Goal: Find specific page/section: Find specific page/section

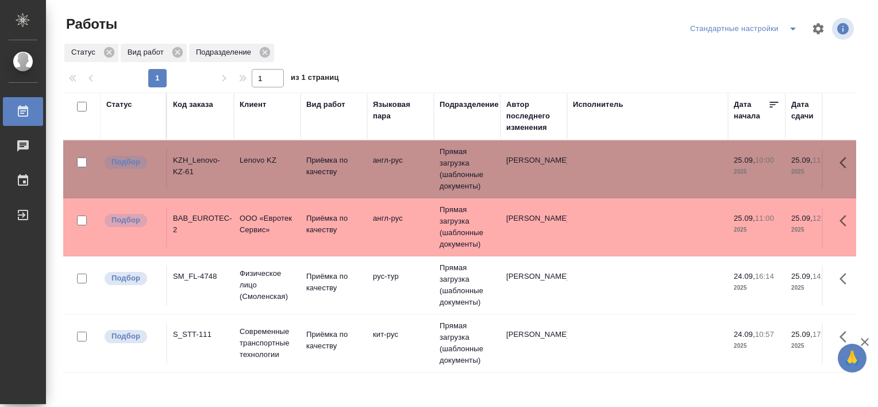
scroll to position [106, 0]
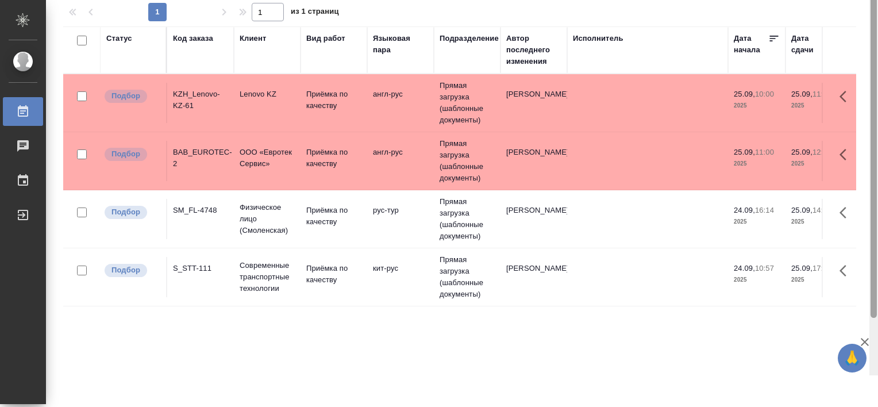
scroll to position [79, 0]
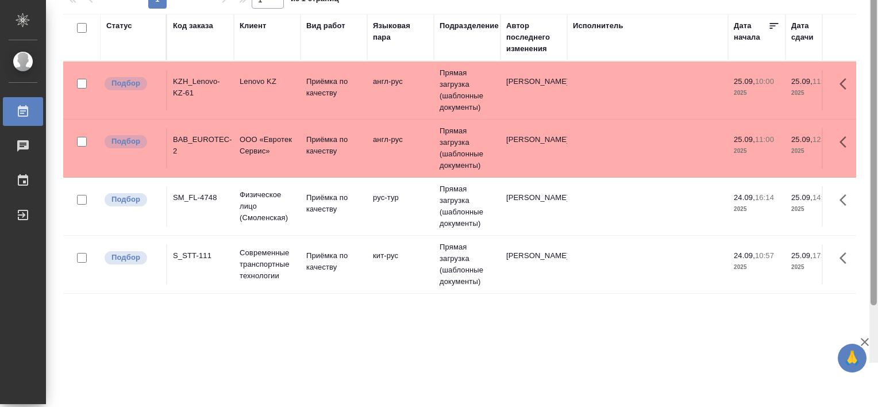
drag, startPoint x: 876, startPoint y: 264, endPoint x: 878, endPoint y: 327, distance: 63.3
click at [878, 327] on div at bounding box center [874, 159] width 9 height 407
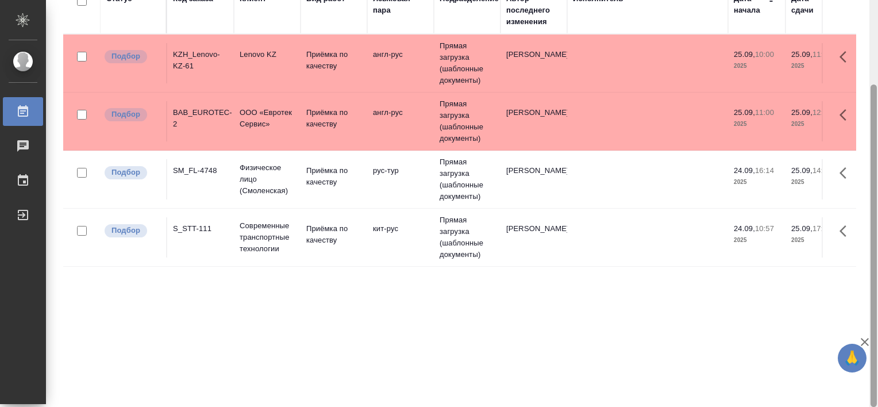
drag, startPoint x: 874, startPoint y: 332, endPoint x: 869, endPoint y: 414, distance: 82.3
click at [869, 406] on html "🙏 .cls-1 fill:#fff; AWATERA Tretyakova Valeriya Работы 0 Чаты График Выйти Рабо…" at bounding box center [439, 203] width 878 height 407
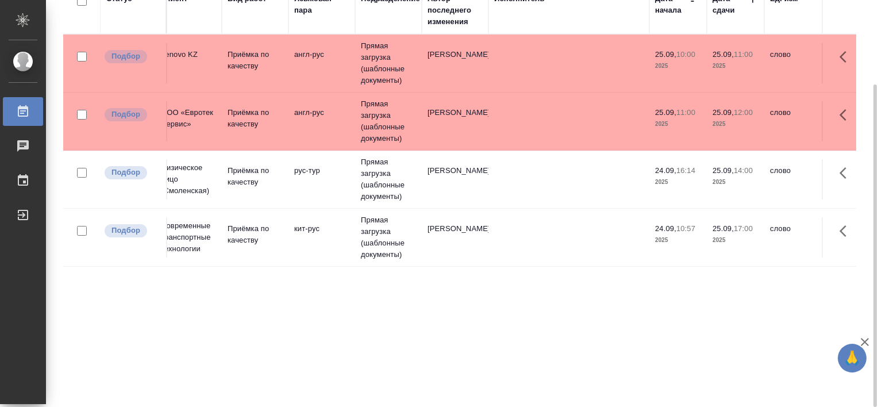
scroll to position [0, 0]
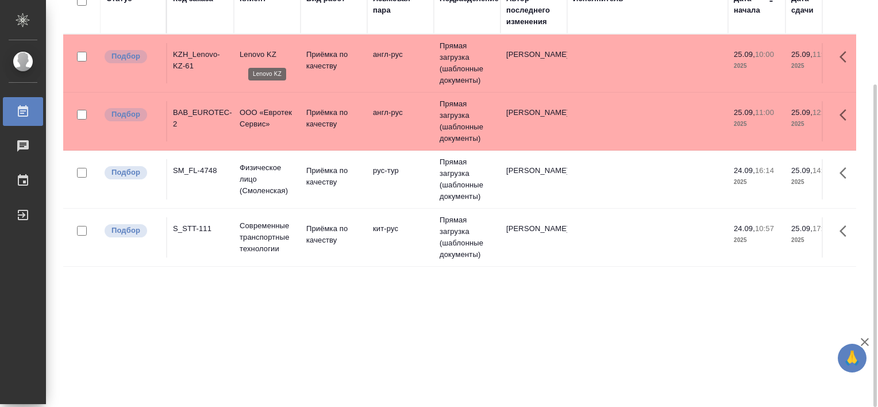
click at [251, 55] on p "Lenovo KZ" at bounding box center [267, 54] width 55 height 11
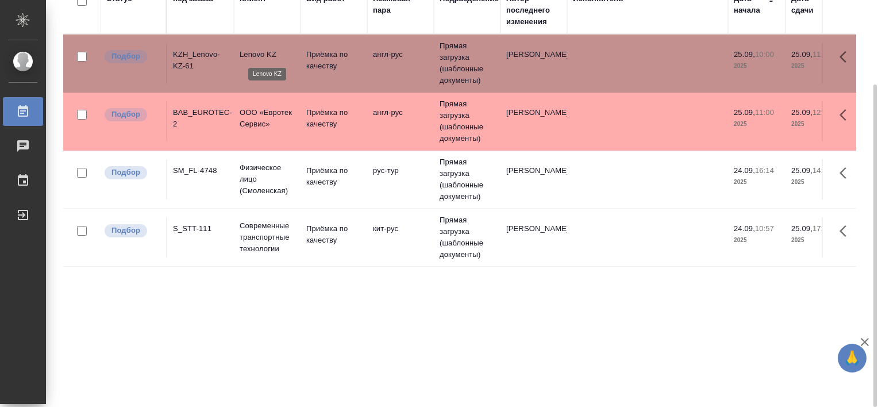
click at [251, 55] on p "Lenovo KZ" at bounding box center [267, 54] width 55 height 11
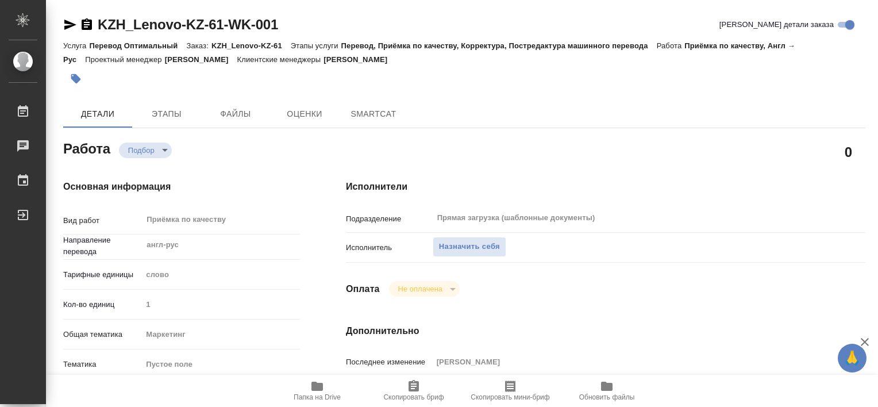
type textarea "x"
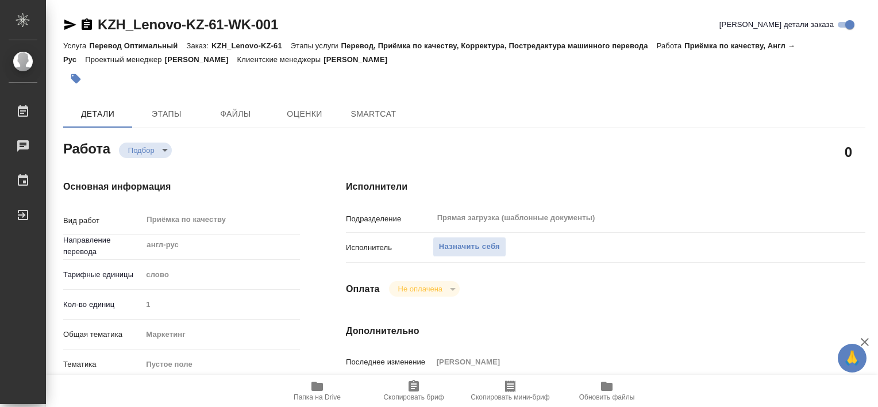
type textarea "x"
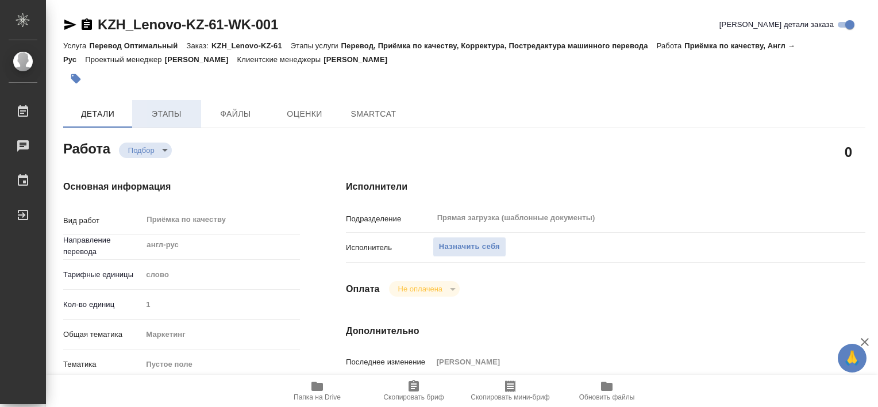
type textarea "x"
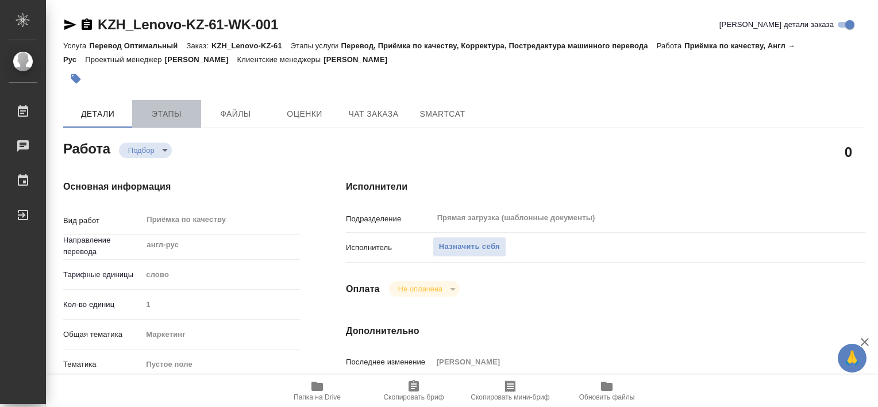
click at [176, 110] on span "Этапы" at bounding box center [166, 114] width 55 height 14
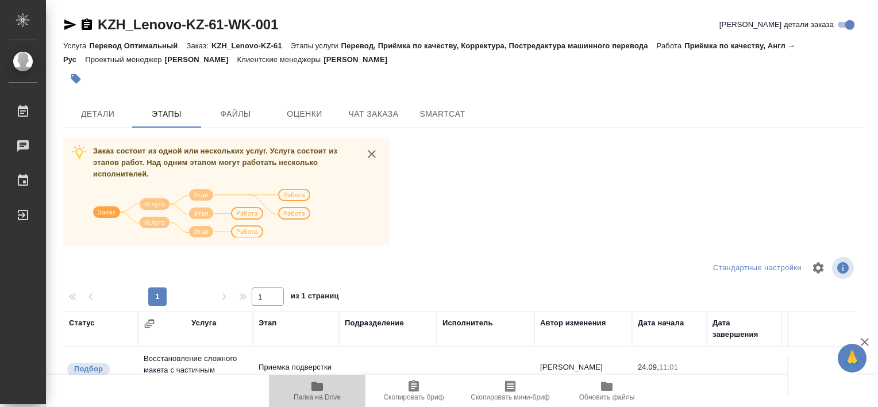
click at [329, 398] on span "Папка на Drive" at bounding box center [317, 397] width 47 height 8
click at [662, 171] on div "Заказ состоит из одной или нескольких услуг. Услуга состоит из этапов работ. На…" at bounding box center [464, 353] width 803 height 432
